Goal: Information Seeking & Learning: Learn about a topic

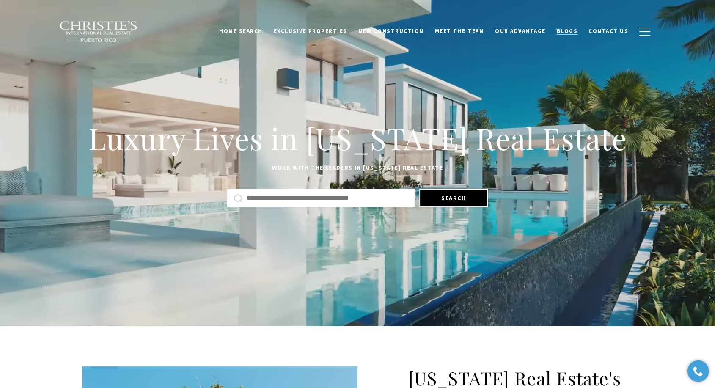
click at [576, 33] on span "Blogs" at bounding box center [567, 30] width 21 height 7
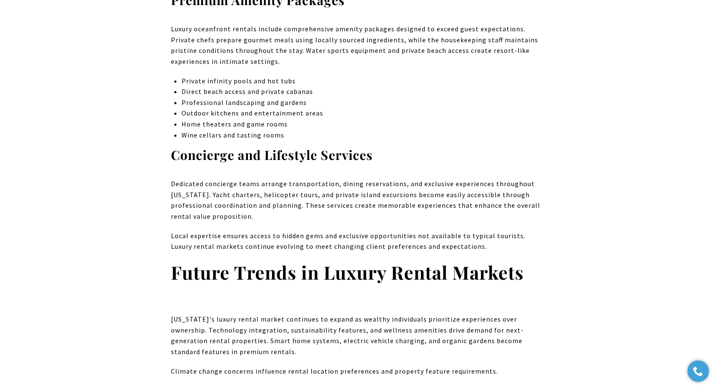
scroll to position [3994, 0]
